Goal: Information Seeking & Learning: Learn about a topic

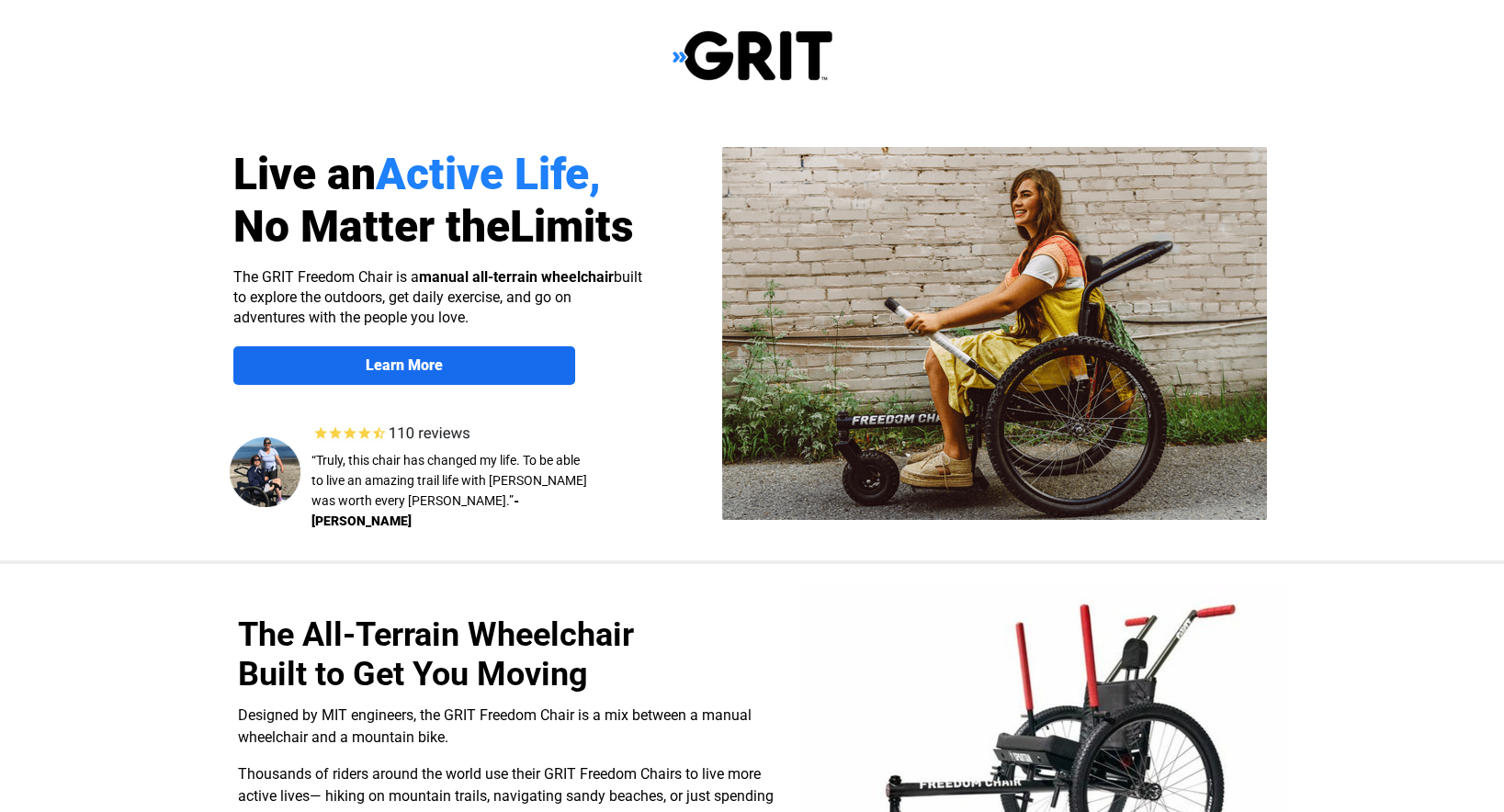
click at [538, 363] on span "Learn More" at bounding box center [405, 365] width 342 height 17
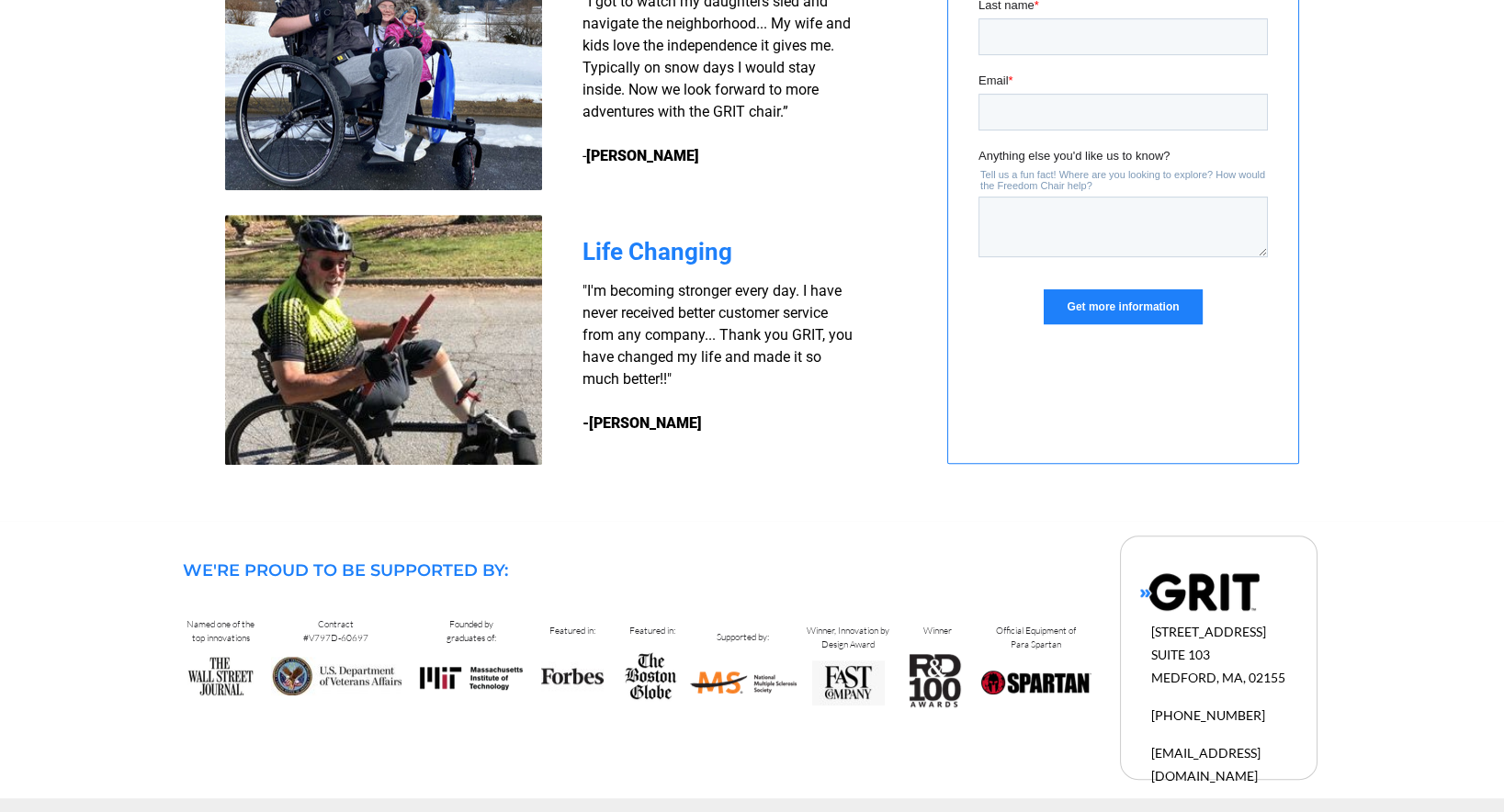
scroll to position [1595, 0]
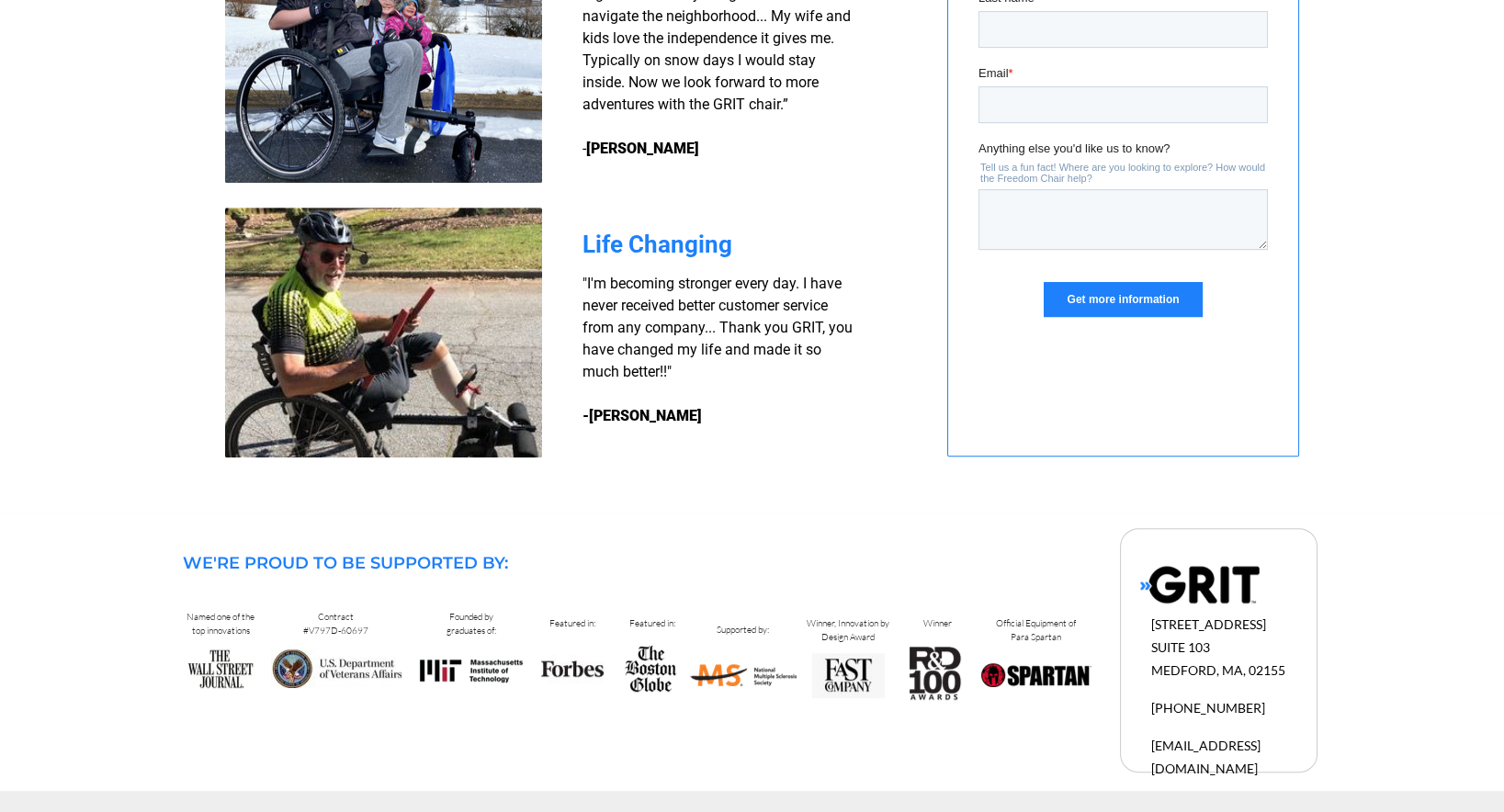
click at [1237, 585] on img at bounding box center [1199, 584] width 119 height 40
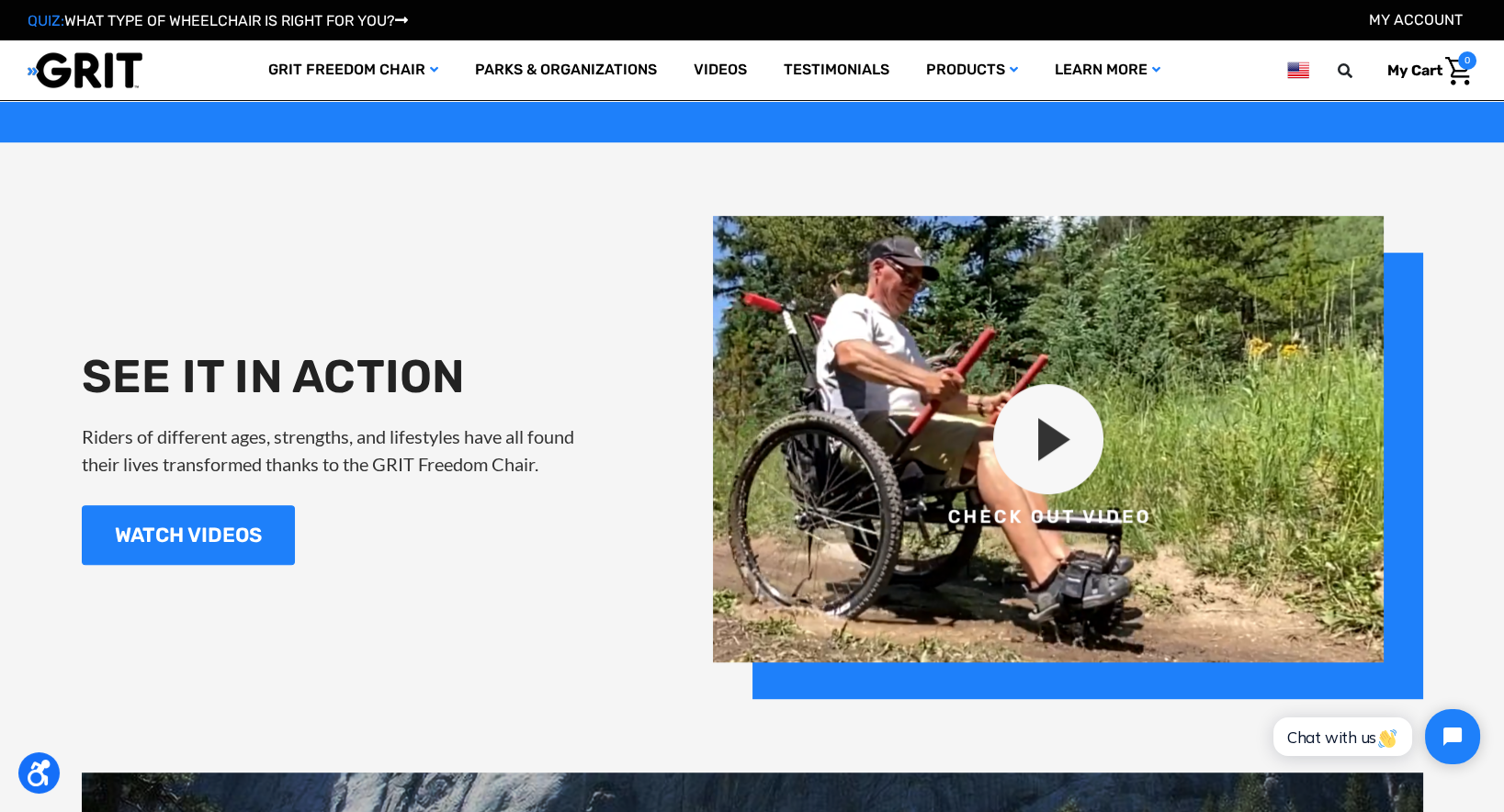
scroll to position [2078, 0]
